Goal: Obtain resource: Download file/media

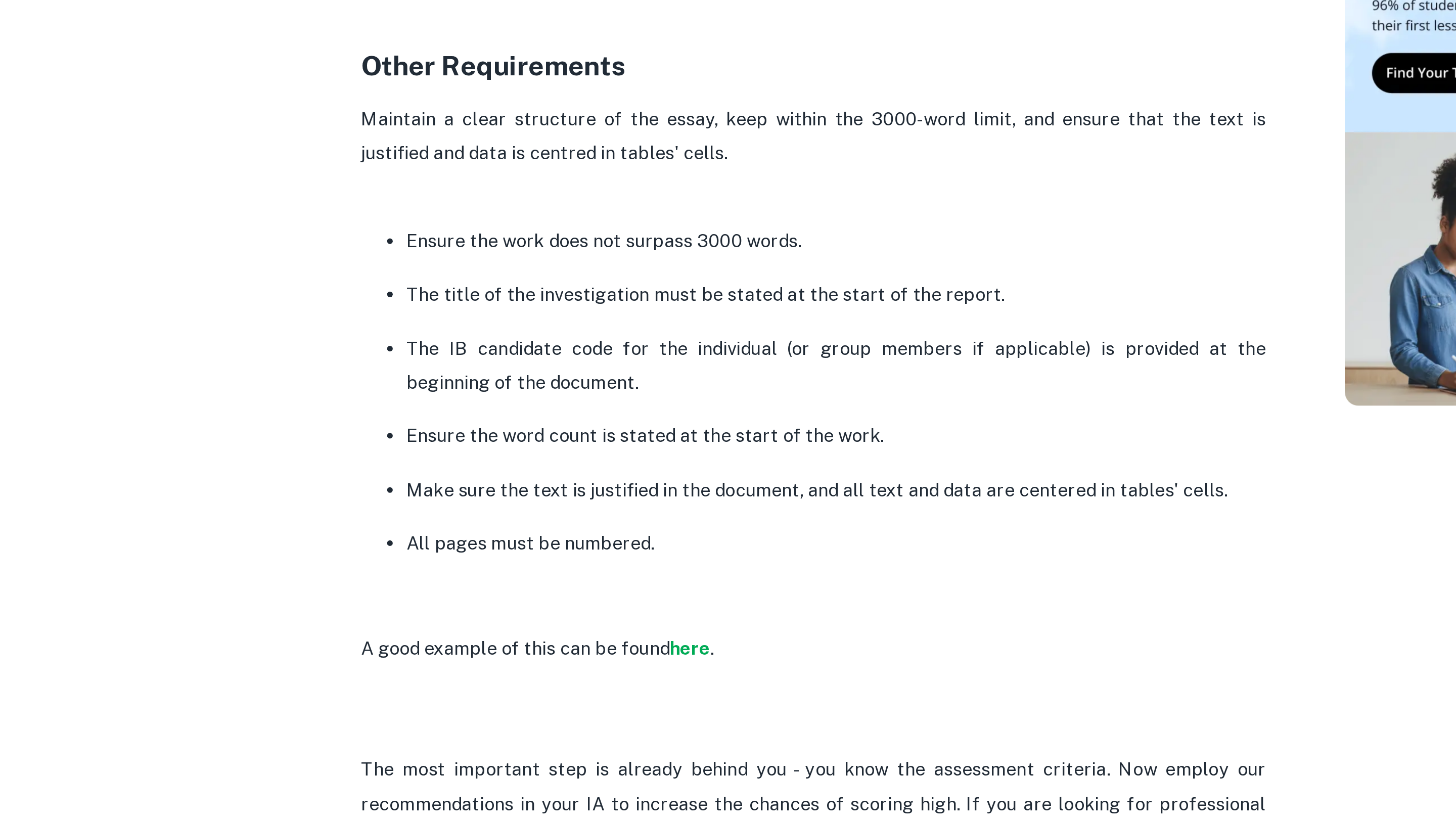
scroll to position [2453, 0]
click at [347, 427] on strong "here" at bounding box center [348, 421] width 18 height 10
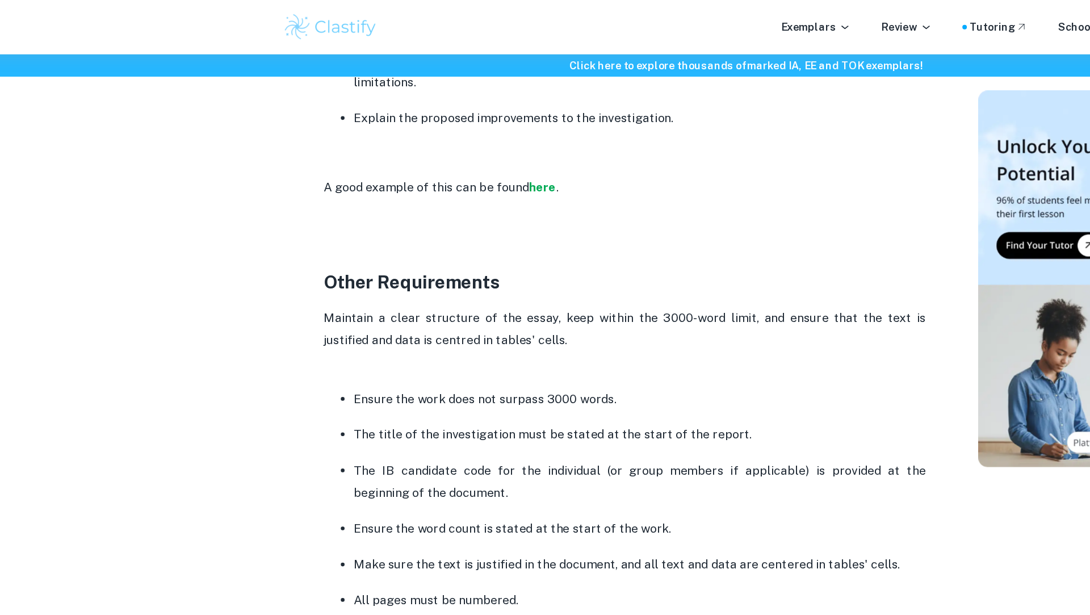
scroll to position [2724, 0]
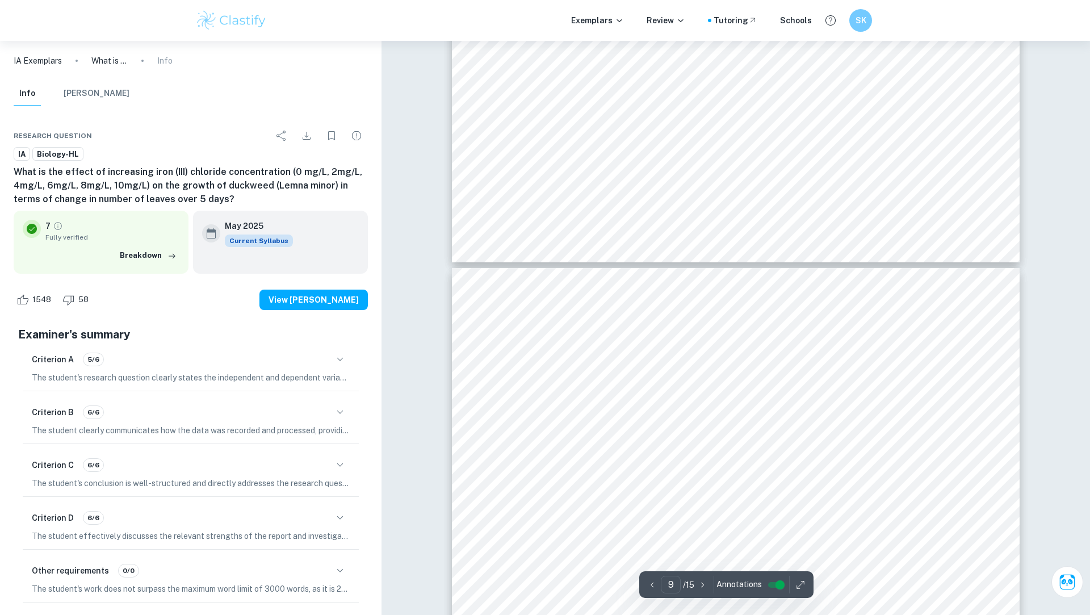
scroll to position [6265, 0]
type input "1"
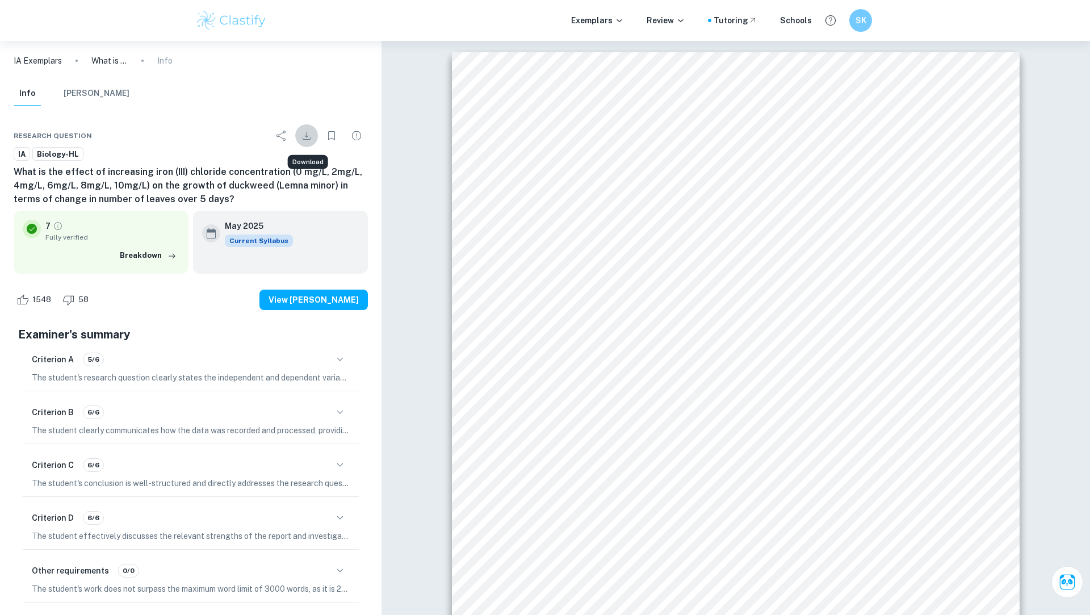
click at [304, 138] on icon "Download" at bounding box center [307, 136] width 14 height 14
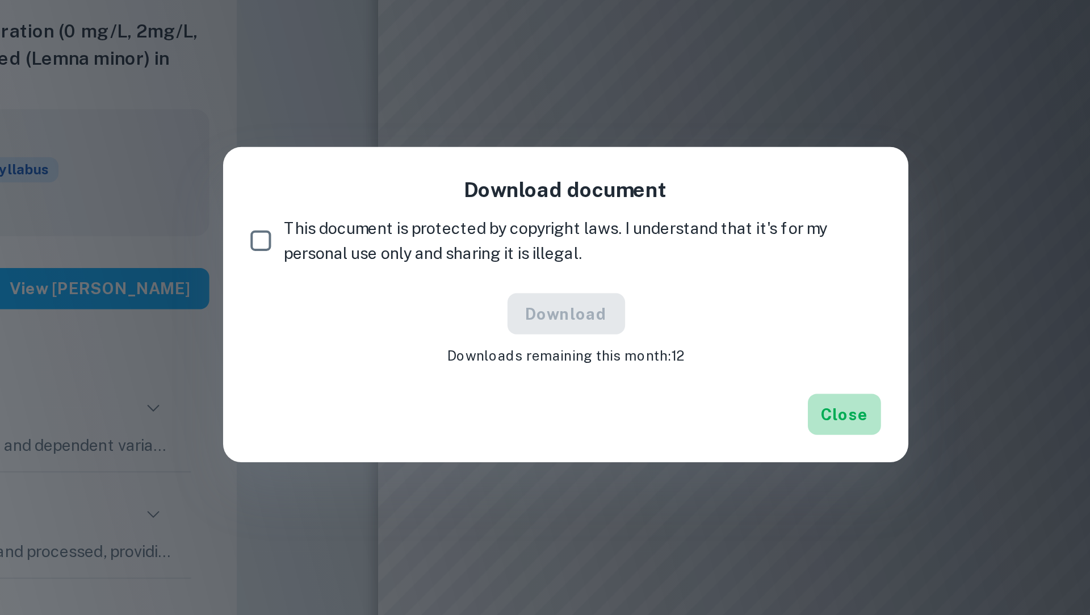
click at [676, 366] on button "Close" at bounding box center [683, 362] width 36 height 20
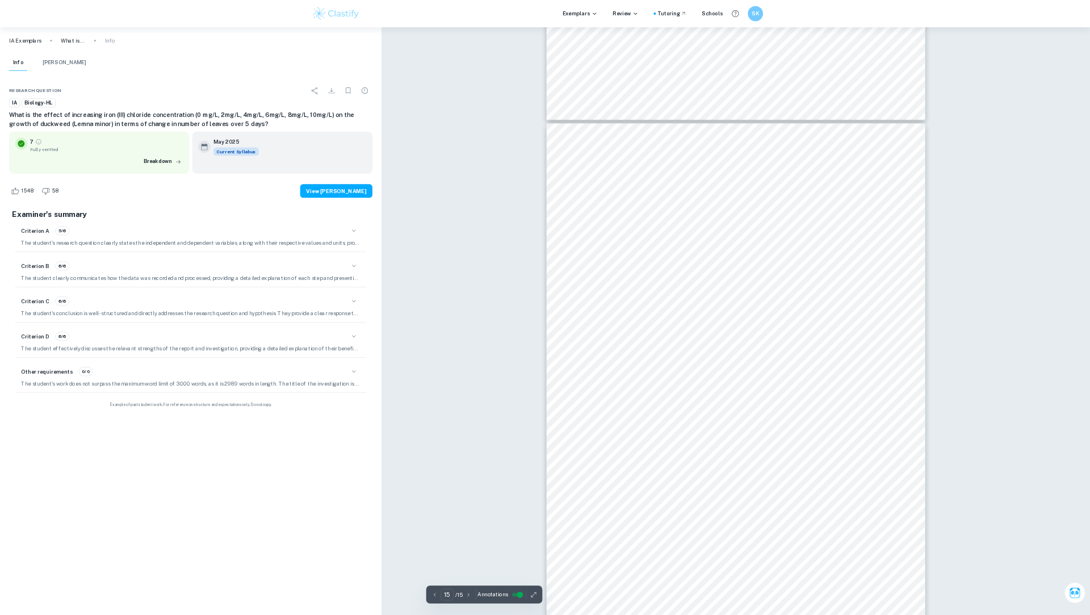
scroll to position [11354, 0]
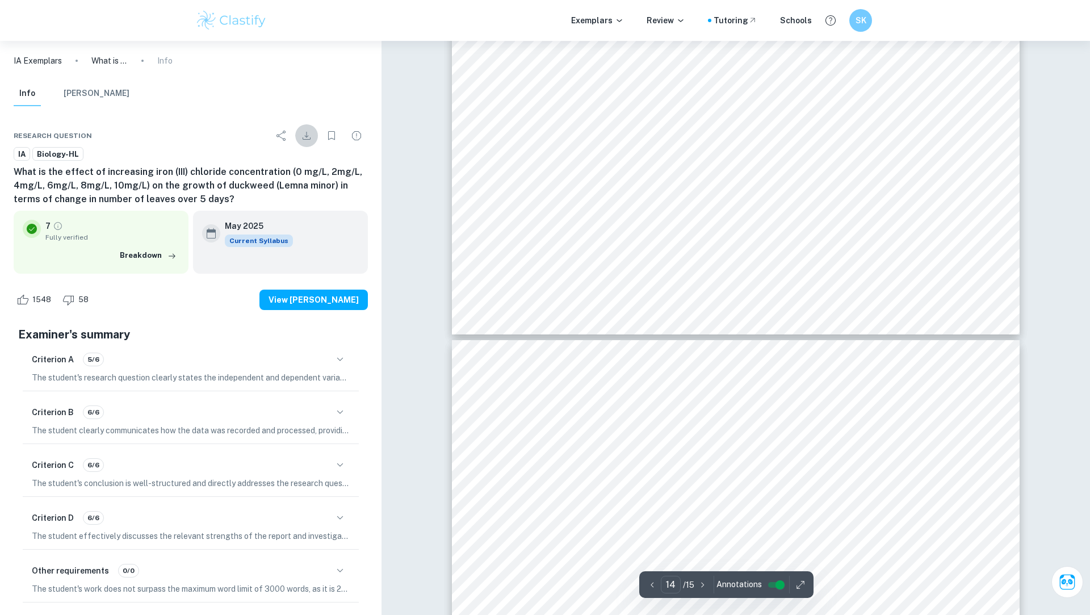
type input "13"
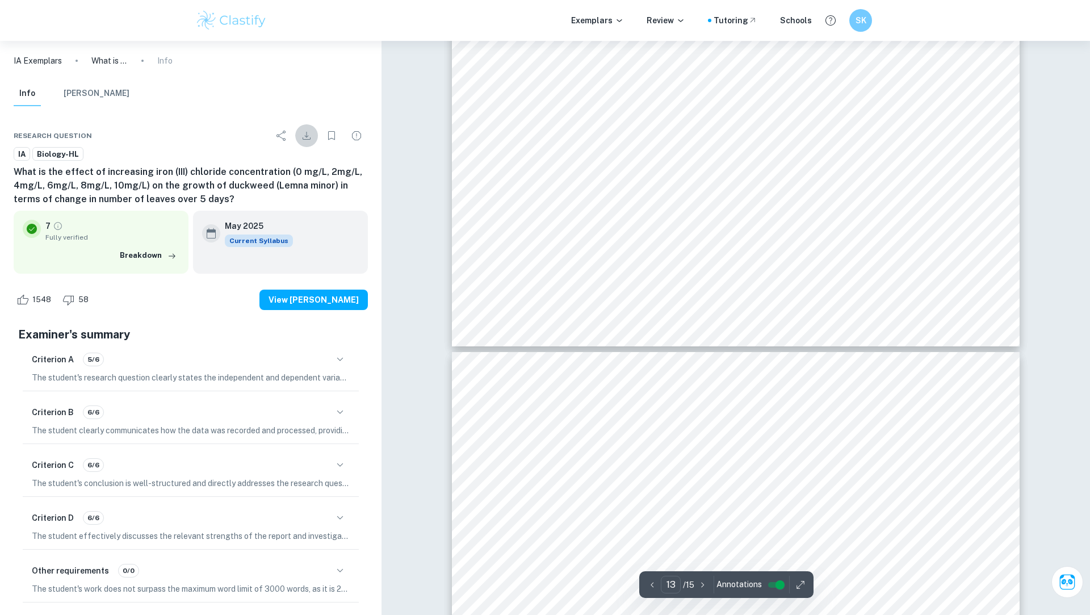
scroll to position [10274, 0]
